Goal: Find specific page/section: Find specific page/section

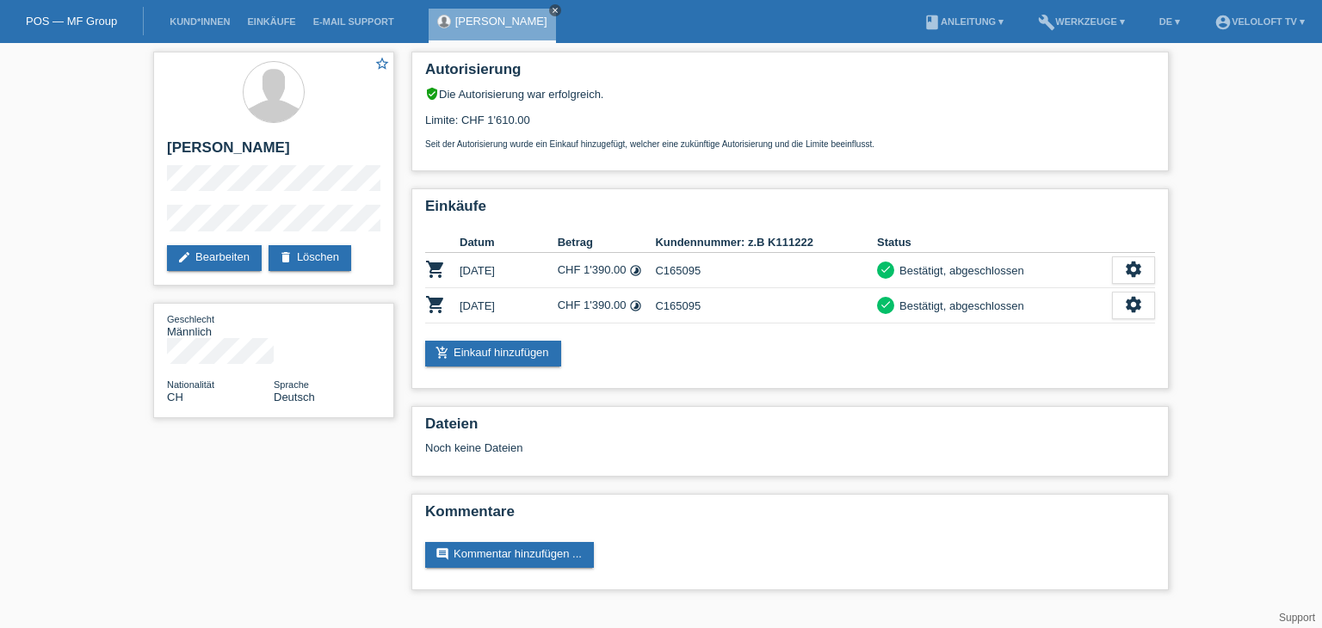
click at [558, 9] on icon "close" at bounding box center [555, 10] width 9 height 9
drag, startPoint x: 186, startPoint y: 32, endPoint x: 199, endPoint y: 25, distance: 14.6
click at [186, 32] on li "Kund*innen" at bounding box center [199, 22] width 77 height 44
click at [215, 18] on link "Kund*innen" at bounding box center [199, 21] width 77 height 10
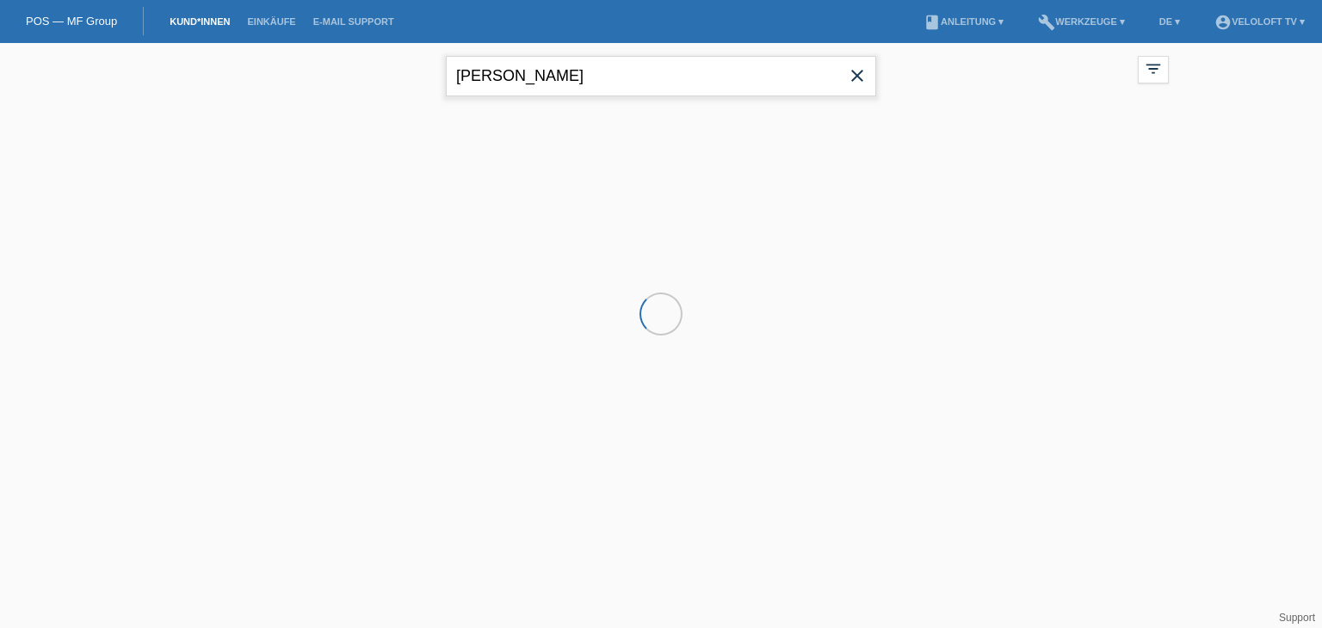
click at [631, 80] on input "[PERSON_NAME]" at bounding box center [661, 76] width 430 height 40
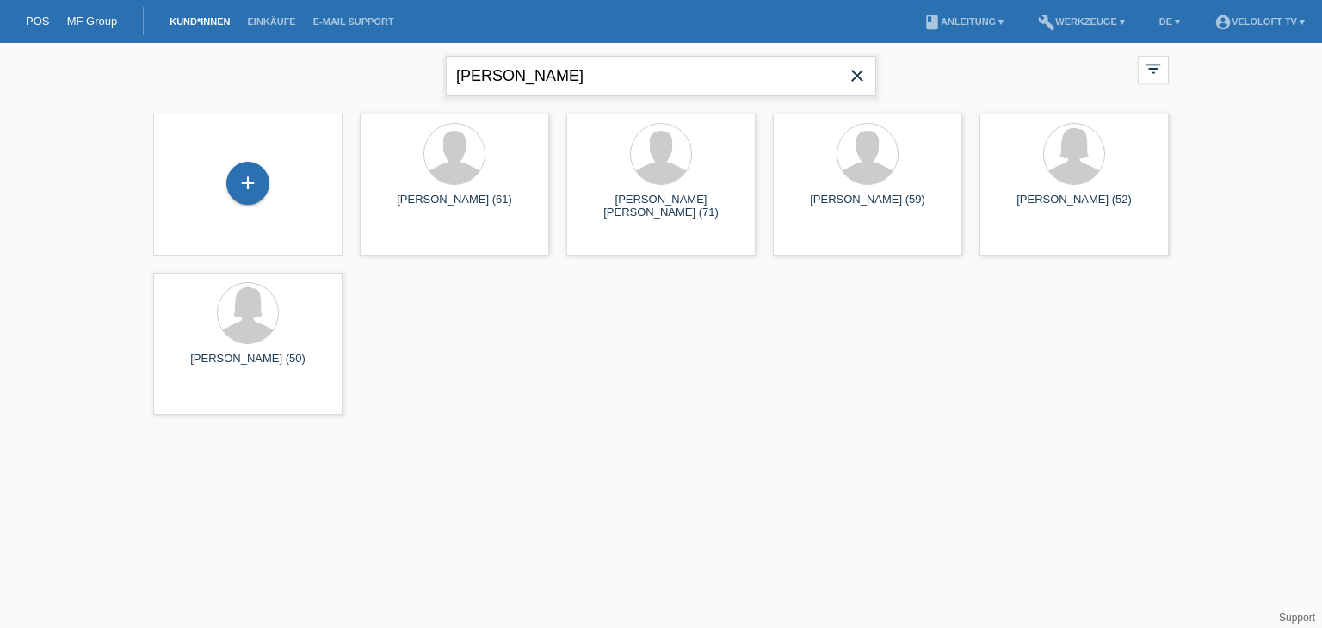
type input "U"
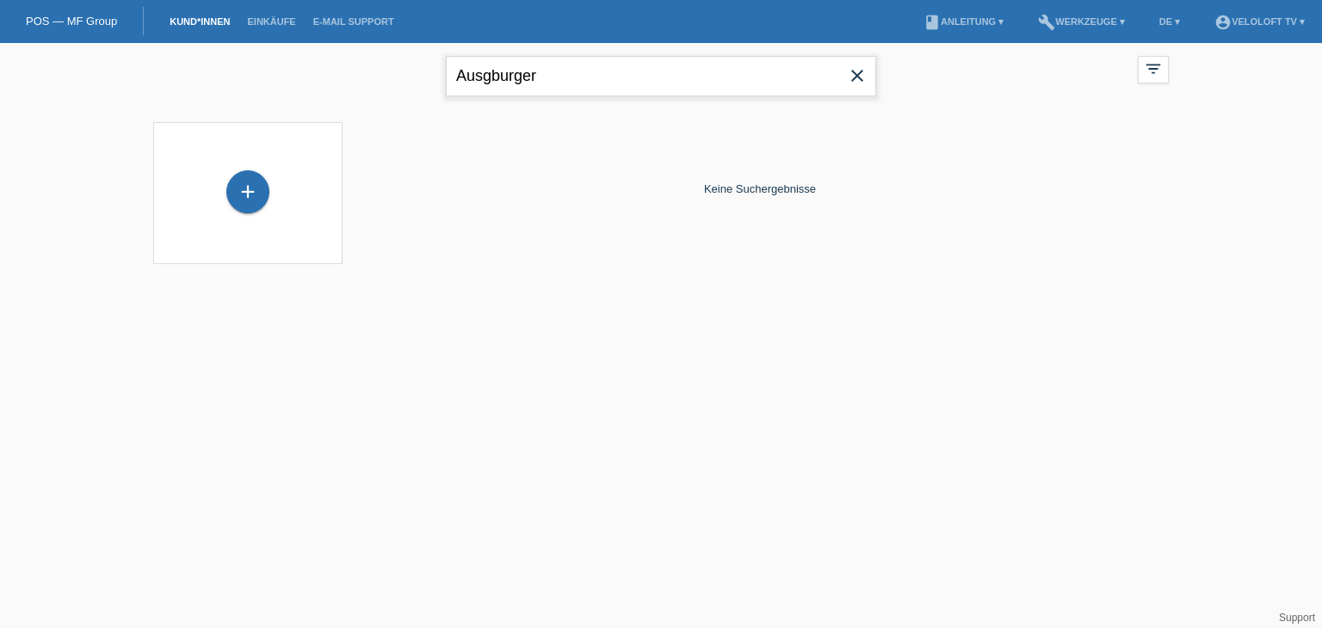
click at [485, 77] on input "Ausgburger" at bounding box center [661, 76] width 430 height 40
type input "[PERSON_NAME]"
click at [582, 72] on input "[PERSON_NAME]" at bounding box center [661, 76] width 430 height 40
